Goal: Information Seeking & Learning: Learn about a topic

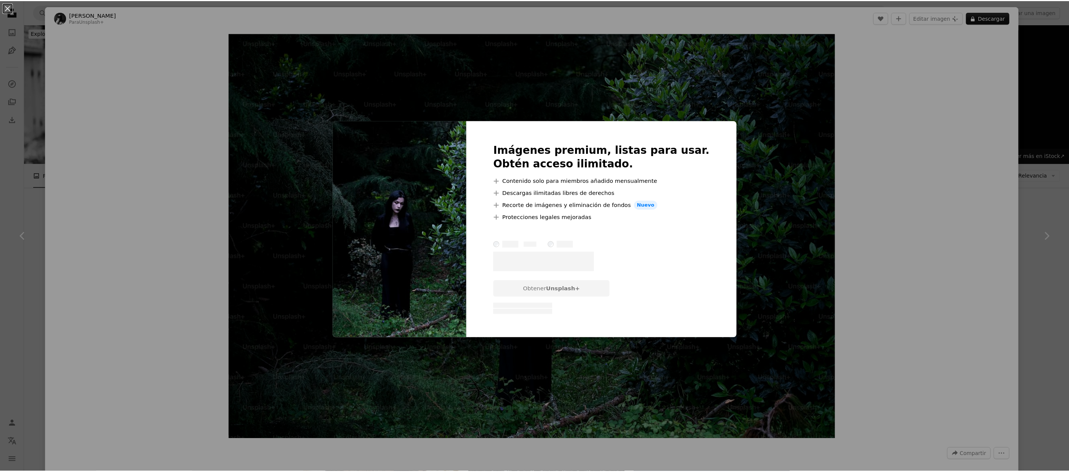
scroll to position [4513, 0]
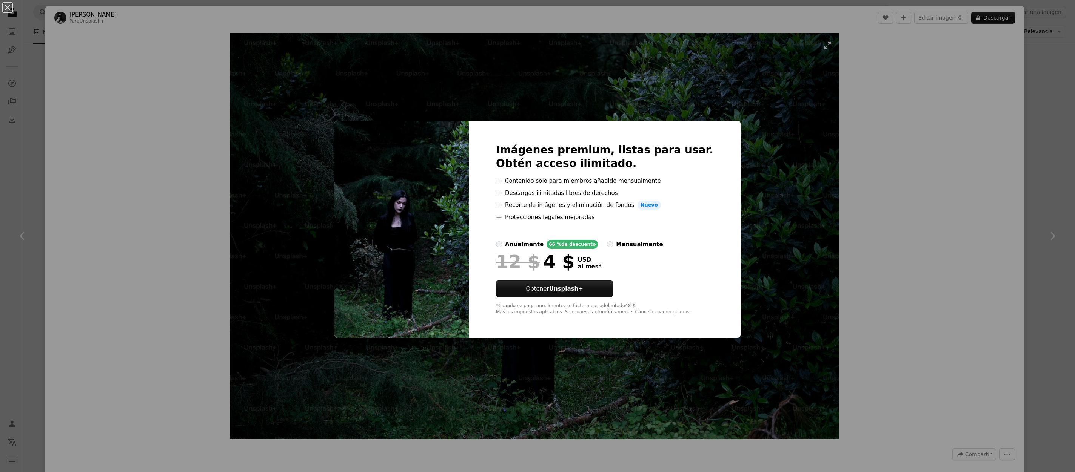
click at [802, 175] on div "An X shape Imágenes premium, listas para usar. Obtén acceso ilimitado. A plus s…" at bounding box center [537, 236] width 1075 height 472
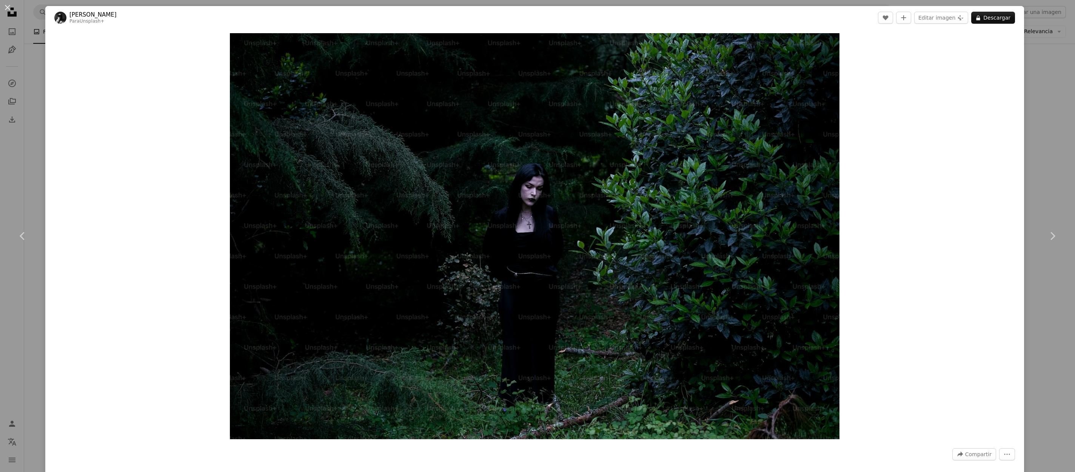
drag, startPoint x: 407, startPoint y: 129, endPoint x: 125, endPoint y: 63, distance: 290.0
click at [125, 63] on div "Zoom in" at bounding box center [534, 236] width 978 height 414
click at [5, 10] on button "An X shape" at bounding box center [7, 7] width 9 height 9
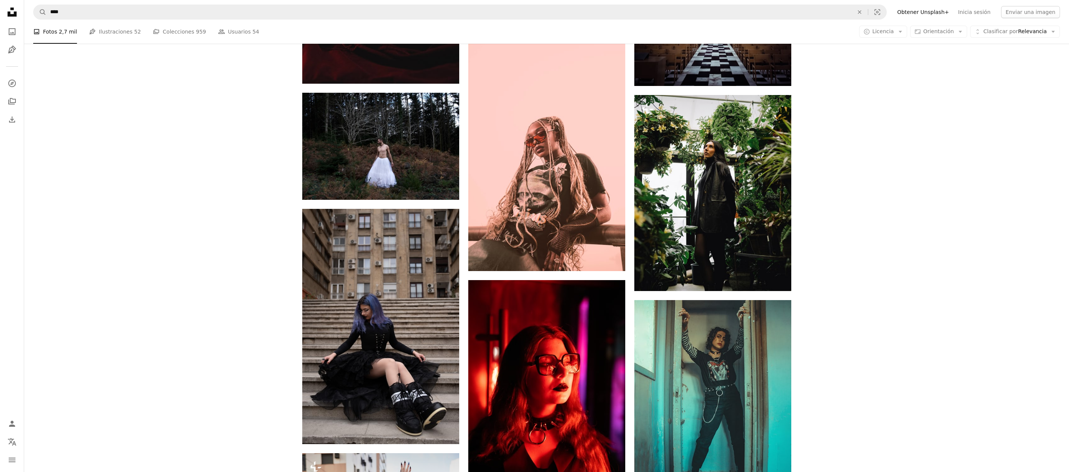
scroll to position [3268, 0]
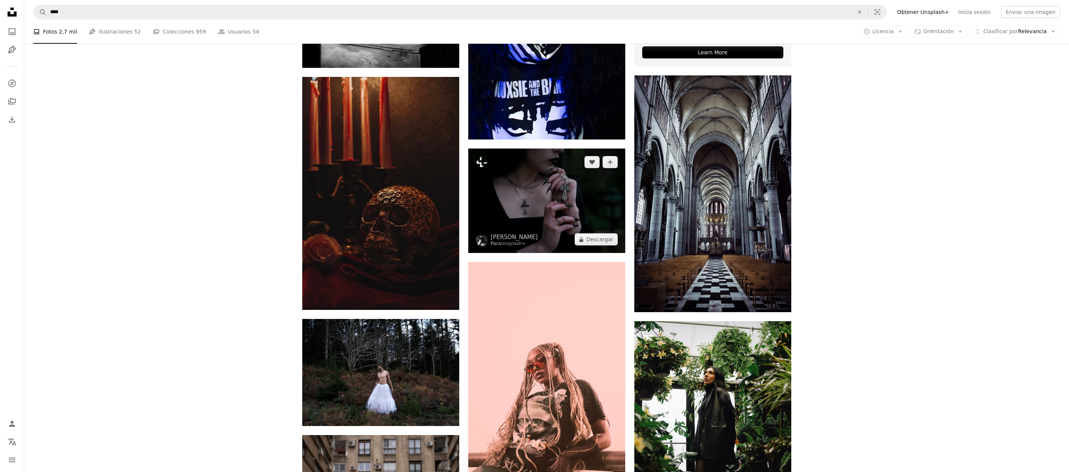
click at [577, 200] on img at bounding box center [546, 201] width 157 height 105
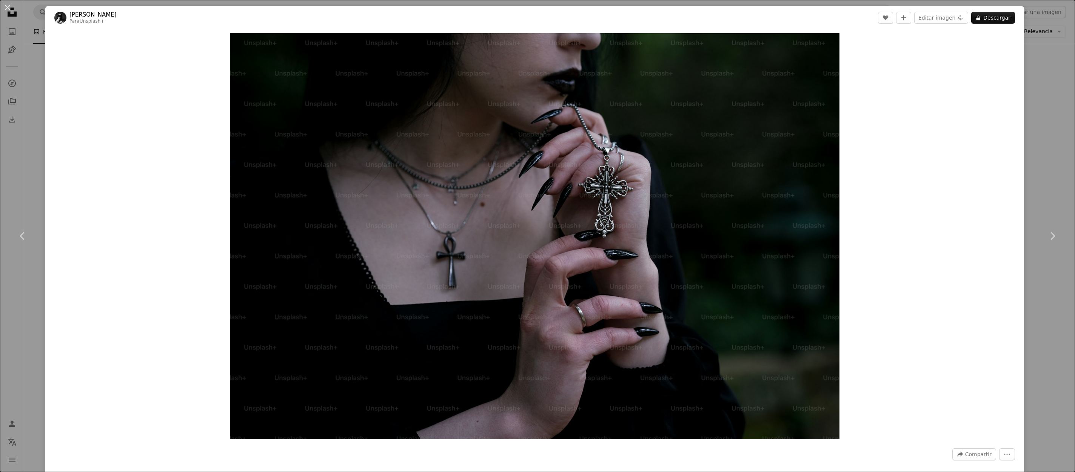
click at [1016, 68] on div "Zoom in" at bounding box center [534, 236] width 978 height 414
click at [8, 8] on button "An X shape" at bounding box center [7, 7] width 9 height 9
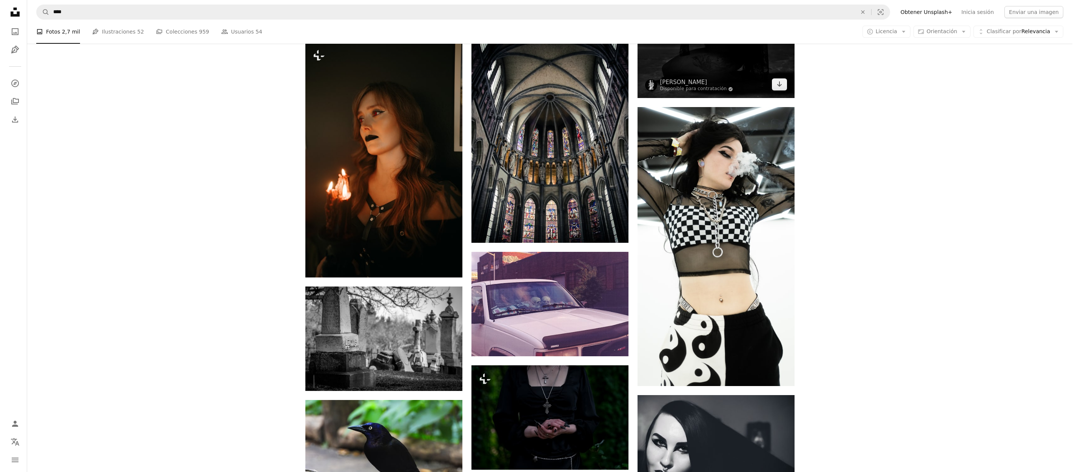
scroll to position [2136, 0]
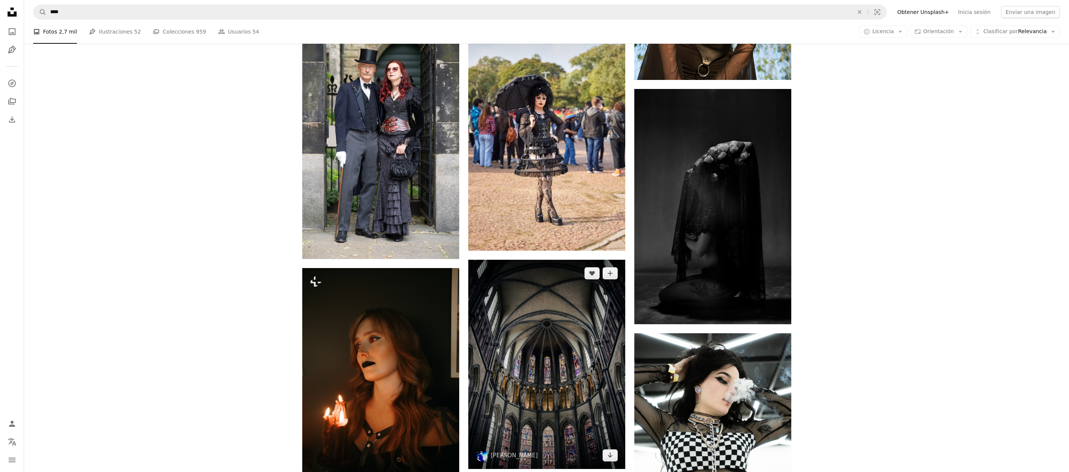
click at [534, 366] on img at bounding box center [546, 364] width 157 height 209
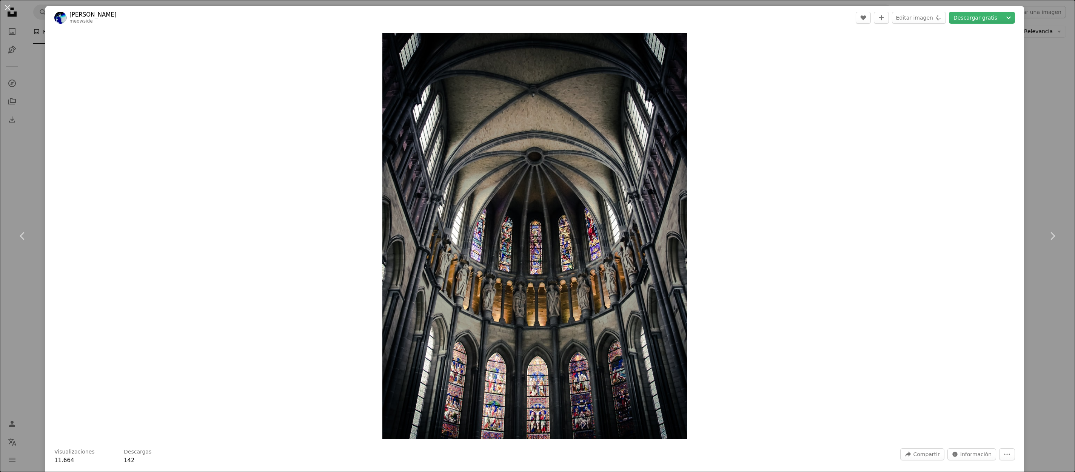
drag, startPoint x: 985, startPoint y: 19, endPoint x: 971, endPoint y: 70, distance: 52.7
click at [957, 76] on div "Zoom in" at bounding box center [534, 236] width 978 height 414
click at [1002, 17] on icon "Chevron down" at bounding box center [1008, 17] width 12 height 9
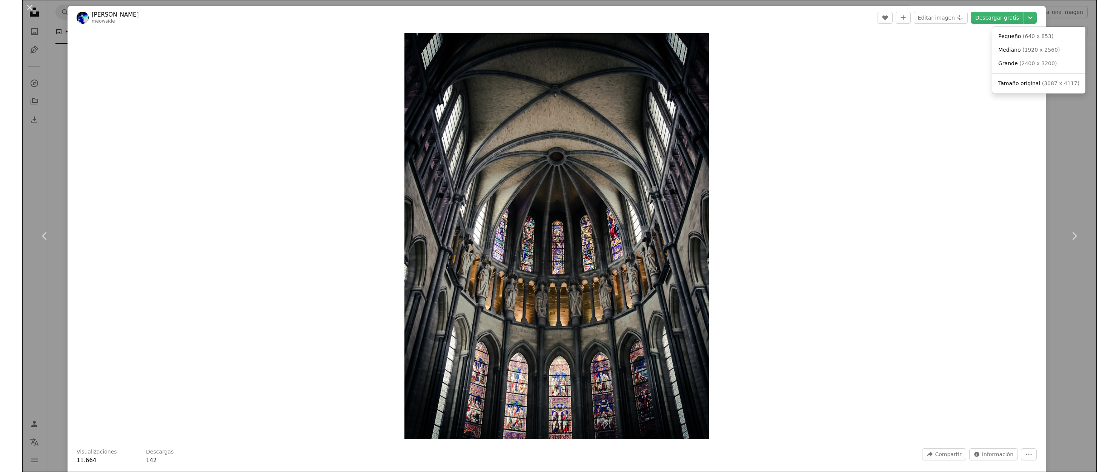
scroll to position [2142, 0]
